Goal: Check status

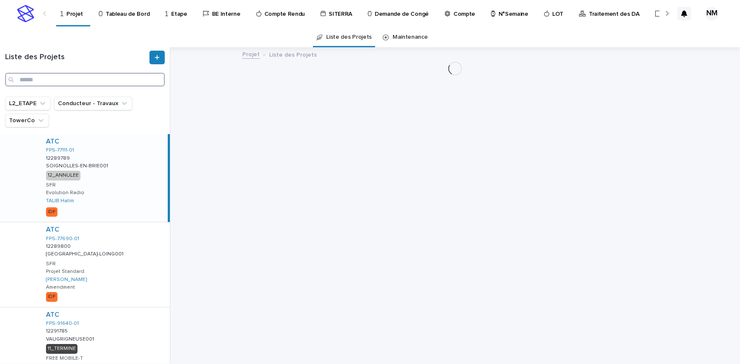
click at [63, 80] on input "Search" at bounding box center [85, 80] width 160 height 14
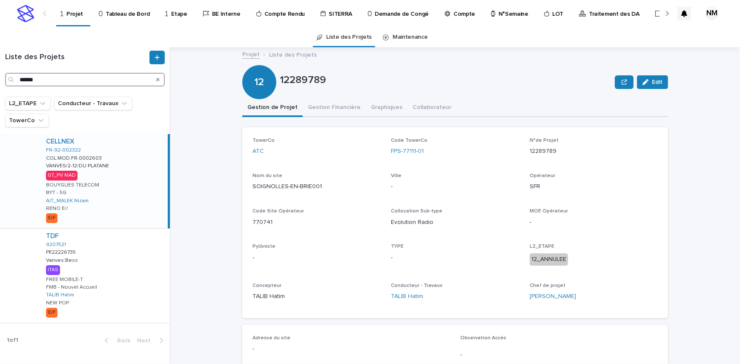
type input "******"
click at [135, 208] on div "CELLNEX FR-92-002322 COL.MOD.FR.0002603 COL.MOD.FR.0002603 VANVES/2-12/DU PLATA…" at bounding box center [103, 181] width 129 height 94
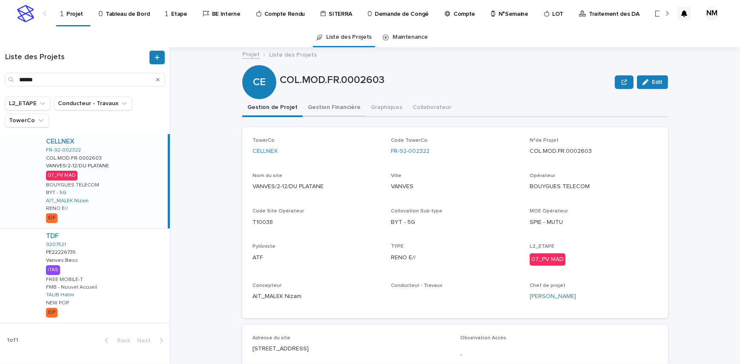
click at [331, 107] on button "Gestion Financière" at bounding box center [334, 108] width 63 height 18
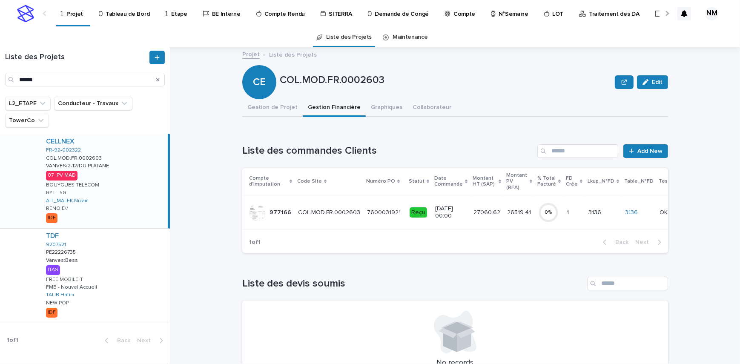
click at [456, 217] on td "[DATE] 00:00" at bounding box center [451, 212] width 38 height 35
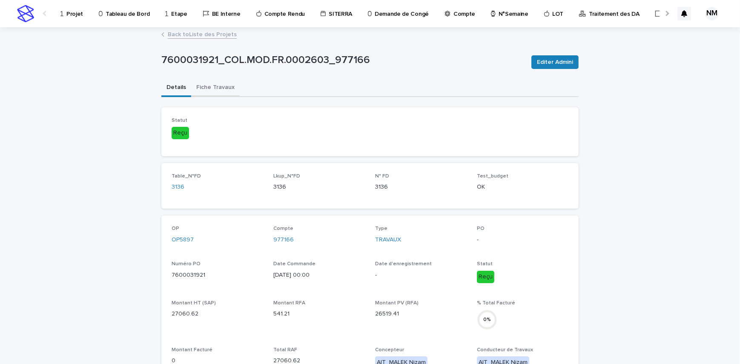
click at [216, 86] on button "Fiche Travaux" at bounding box center [215, 88] width 49 height 18
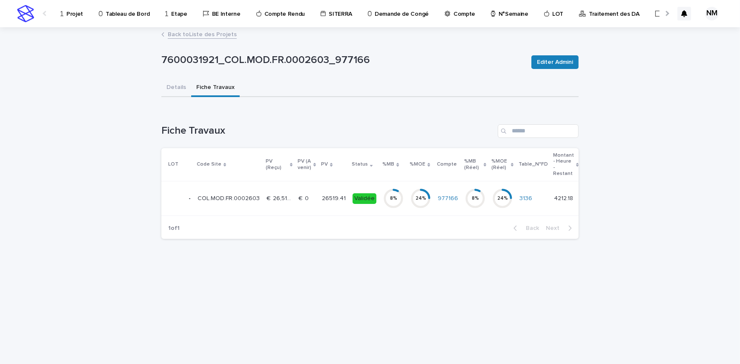
click at [349, 209] on td "Validée" at bounding box center [364, 198] width 31 height 35
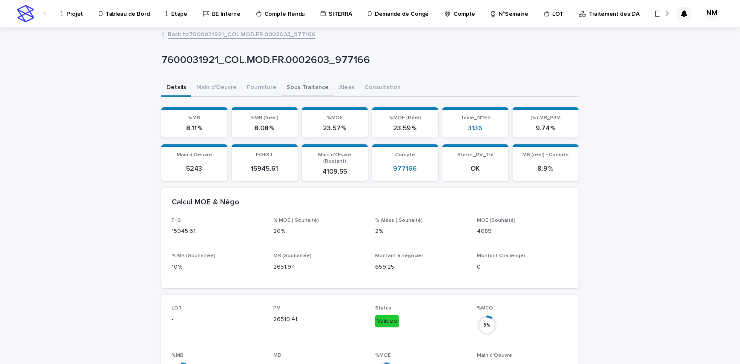
click at [308, 90] on button "Sous Traitance" at bounding box center [308, 88] width 52 height 18
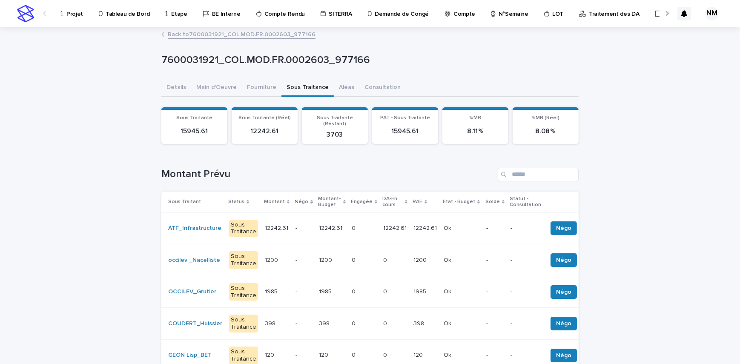
click at [410, 231] on td "12242.61 12242.61" at bounding box center [425, 229] width 30 height 32
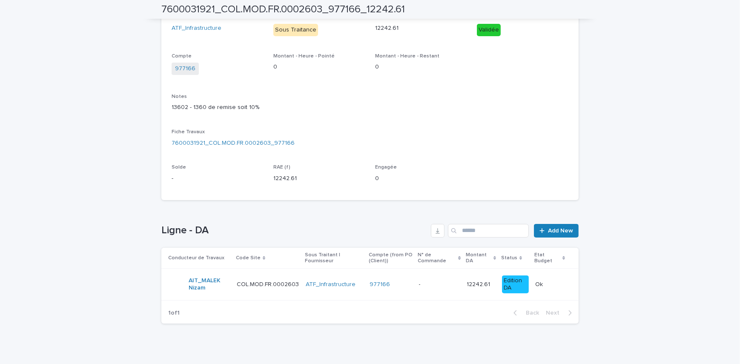
scroll to position [155, 0]
click at [438, 286] on p at bounding box center [439, 283] width 41 height 7
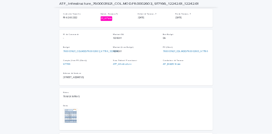
scroll to position [271, 0]
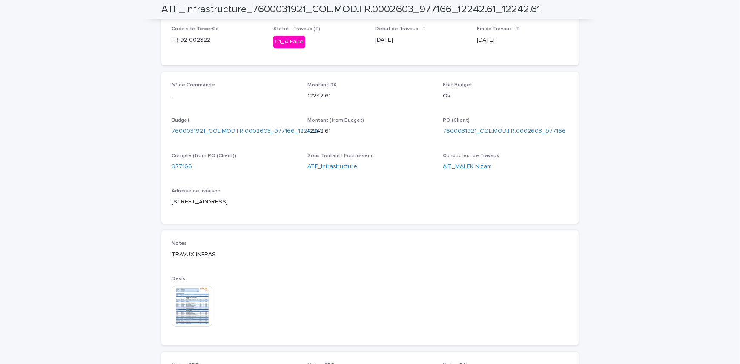
click at [179, 306] on img at bounding box center [192, 306] width 41 height 41
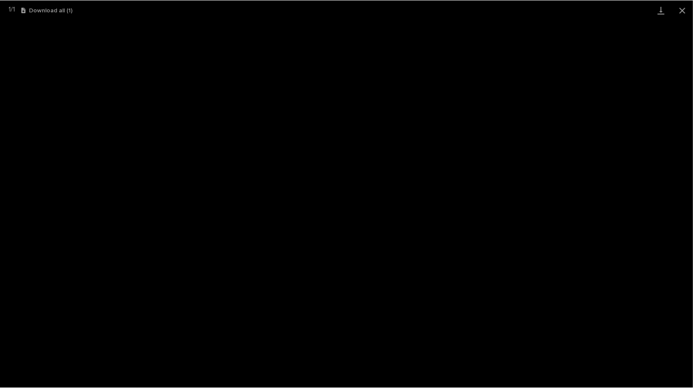
scroll to position [236, 0]
